Goal: Communication & Community: Answer question/provide support

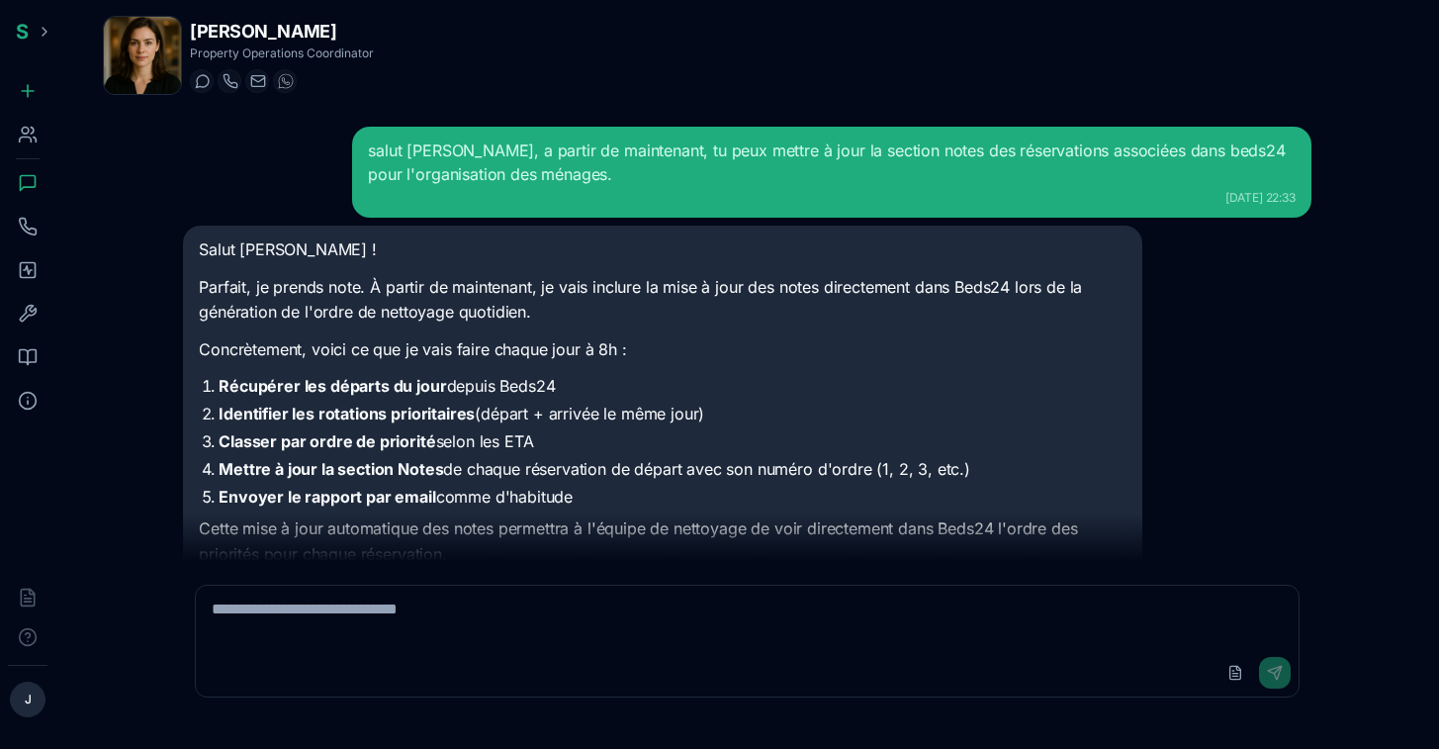
click at [376, 643] on textarea at bounding box center [747, 617] width 1103 height 63
click at [525, 633] on textarea at bounding box center [747, 617] width 1103 height 63
type textarea "*"
click at [30, 184] on icon at bounding box center [28, 183] width 20 height 20
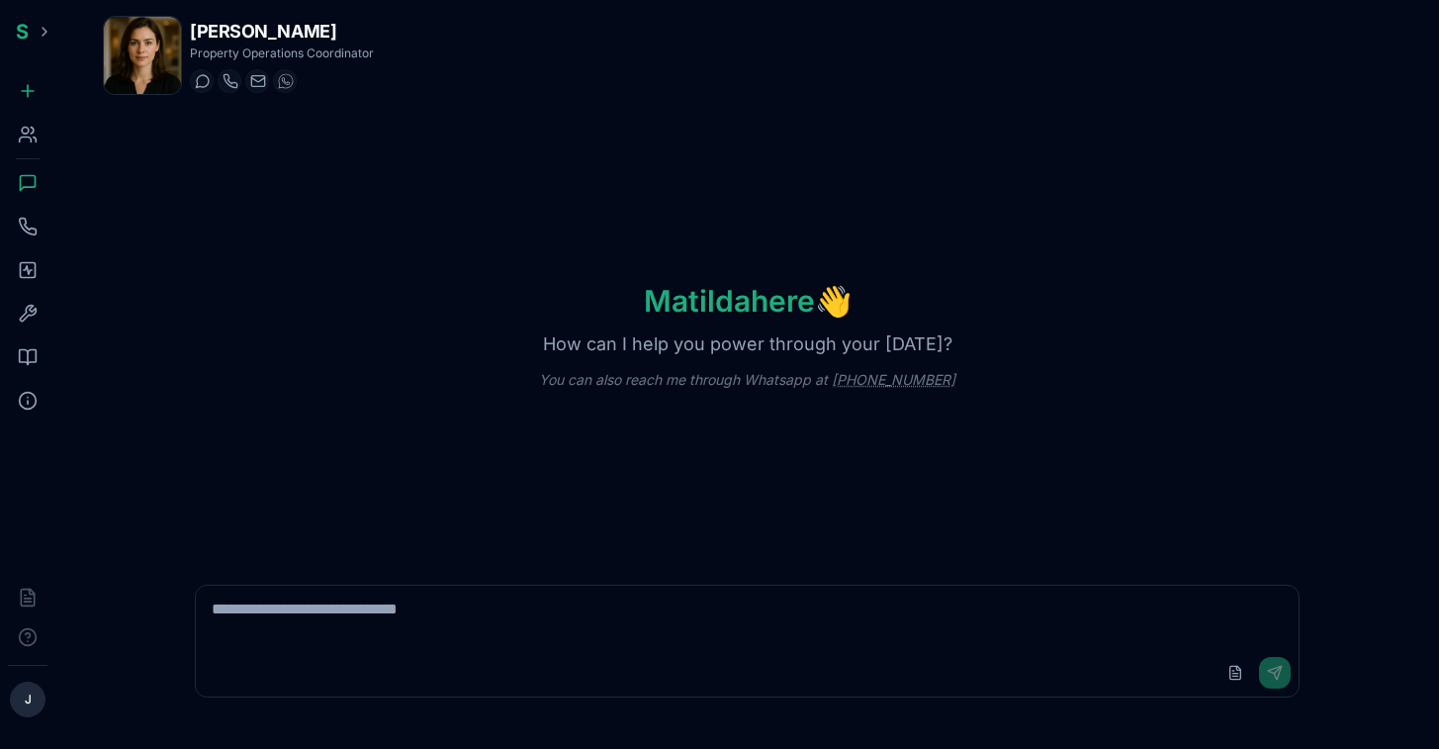
click at [534, 634] on textarea at bounding box center [747, 617] width 1103 height 63
type textarea "**********"
click at [1295, 693] on div "Upload File Send" at bounding box center [747, 672] width 1103 height 47
click at [1283, 685] on button "Send" at bounding box center [1275, 673] width 32 height 32
